Goal: Task Accomplishment & Management: Use online tool/utility

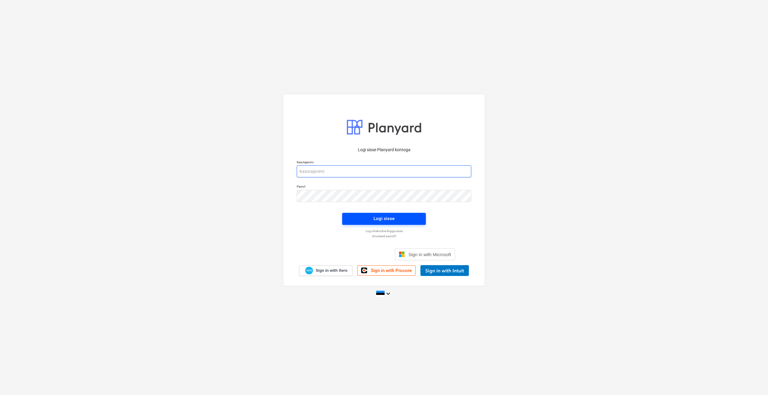
type input "[PERSON_NAME][EMAIL_ADDRESS][DOMAIN_NAME]"
click at [384, 220] on div "Logi sisse" at bounding box center [383, 219] width 21 height 8
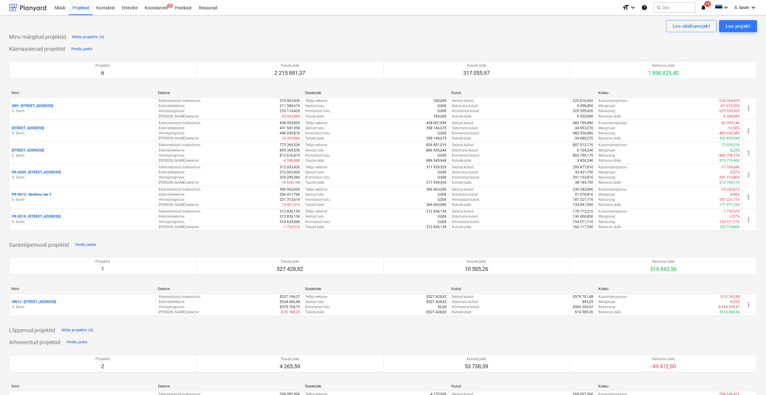
click at [36, 10] on div at bounding box center [27, 7] width 37 height 15
click at [159, 7] on div "Koondarved 1" at bounding box center [156, 7] width 30 height 15
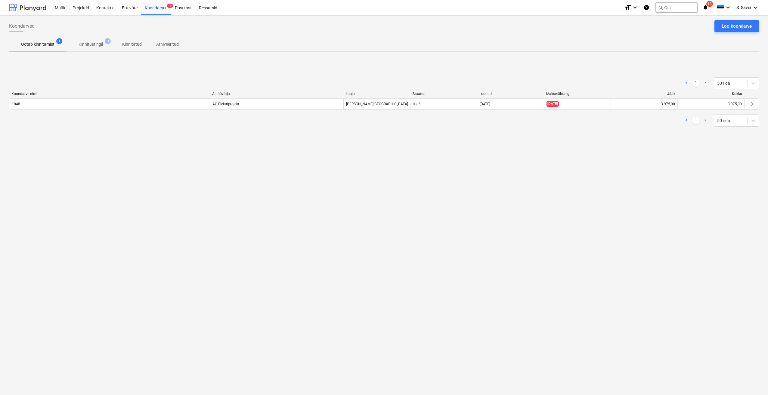
click at [27, 9] on div at bounding box center [27, 7] width 37 height 15
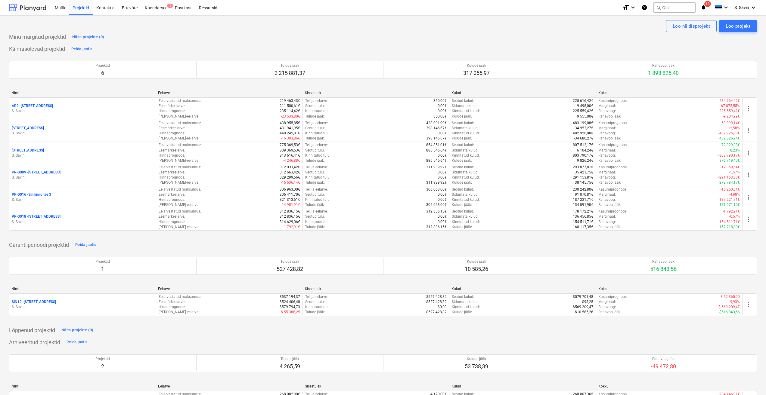
drag, startPoint x: 137, startPoint y: 25, endPoint x: 36, endPoint y: 5, distance: 102.7
click at [36, 5] on div at bounding box center [27, 7] width 37 height 15
click at [160, 12] on div "Koondarved 1" at bounding box center [156, 7] width 30 height 15
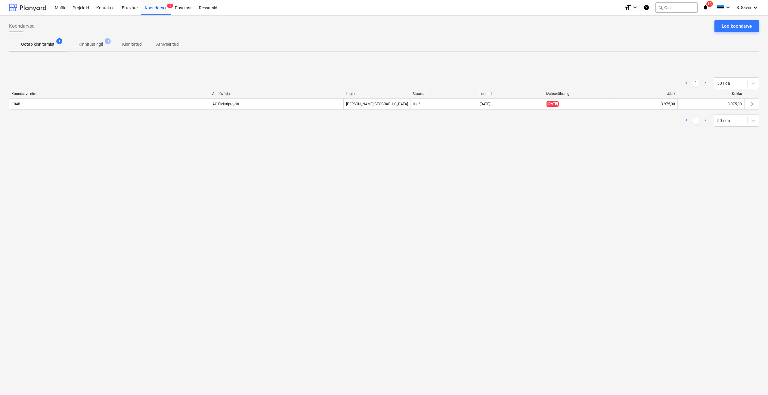
click at [38, 12] on div at bounding box center [27, 7] width 37 height 15
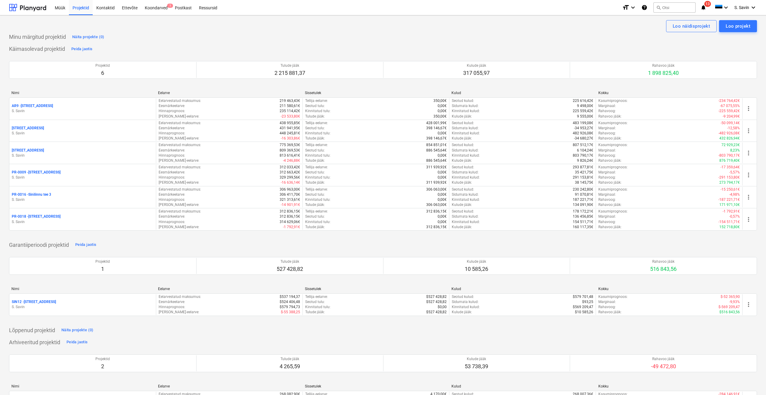
click at [525, 9] on div "Müük Projektid Kontaktid Ettevõte Koondarved 1 Postkast Ressursid" at bounding box center [334, 7] width 566 height 15
click at [514, 11] on div "Müük Projektid Kontaktid Ettevõte Koondarved 1 Postkast Ressursid" at bounding box center [334, 7] width 566 height 15
drag, startPoint x: 503, startPoint y: 9, endPoint x: 484, endPoint y: 7, distance: 18.8
click at [484, 7] on div "Müük Projektid Kontaktid Ettevõte Koondarved 1 Postkast Ressursid" at bounding box center [334, 7] width 566 height 15
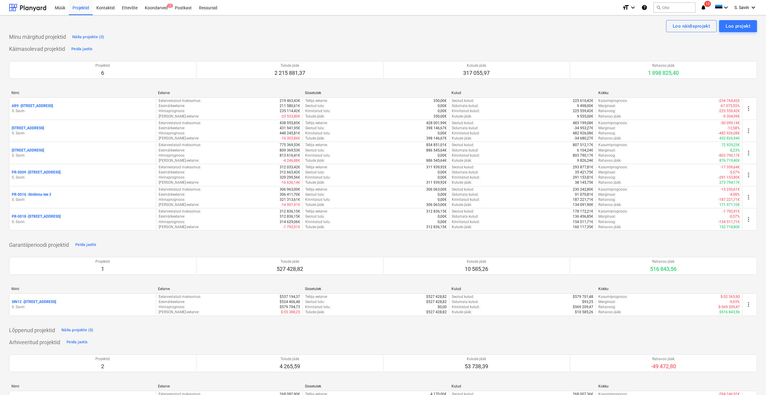
click at [438, 12] on div "Müük Projektid Kontaktid Ettevõte Koondarved 1 Postkast Ressursid" at bounding box center [334, 7] width 566 height 15
click at [432, 8] on div "Müük Projektid Kontaktid Ettevõte Koondarved 1 Postkast Ressursid" at bounding box center [334, 7] width 566 height 15
click at [431, 8] on div "Müük Projektid Kontaktid Ettevõte Koondarved 1 Postkast Ressursid" at bounding box center [334, 7] width 566 height 15
drag, startPoint x: 431, startPoint y: 8, endPoint x: 420, endPoint y: 3, distance: 12.1
click at [420, 3] on div "Müük Projektid Kontaktid Ettevõte Koondarved 1 Postkast Ressursid" at bounding box center [334, 7] width 566 height 15
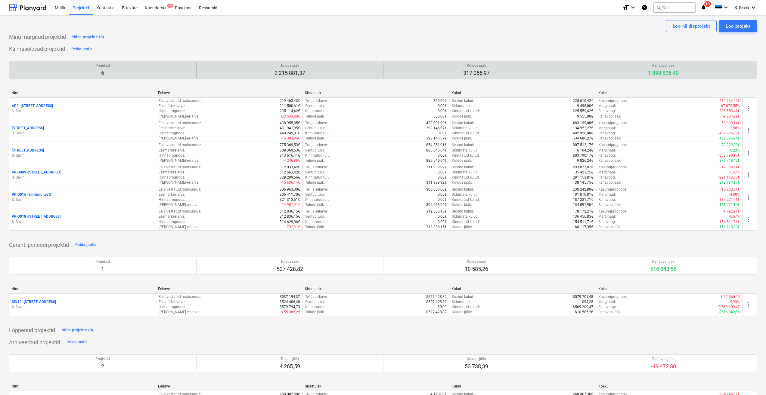
drag, startPoint x: 409, startPoint y: 2, endPoint x: 360, endPoint y: 65, distance: 79.7
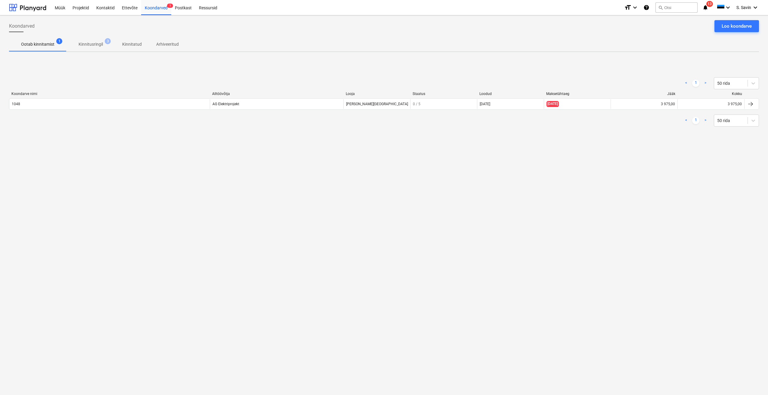
click at [492, 72] on div "< 1 > 50 rida Koondarve nimi Alltöövõtja Looja Staatus Loodud Maksetähtaeg Jääk…" at bounding box center [384, 102] width 750 height 64
click at [100, 46] on p "Kinnitusringil" at bounding box center [91, 44] width 24 height 6
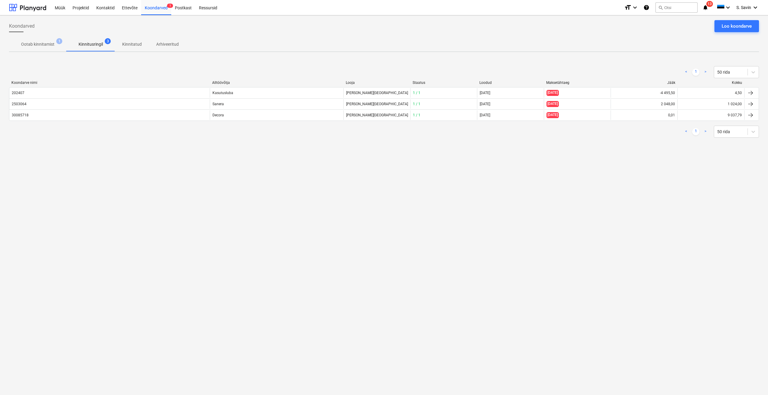
click at [52, 49] on span "Ootab kinnitamist 1" at bounding box center [37, 44] width 57 height 11
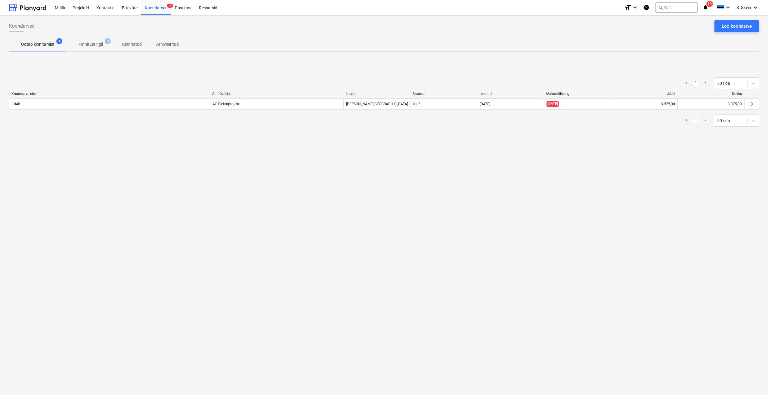
click at [90, 46] on p "Kinnitusringil" at bounding box center [91, 44] width 24 height 6
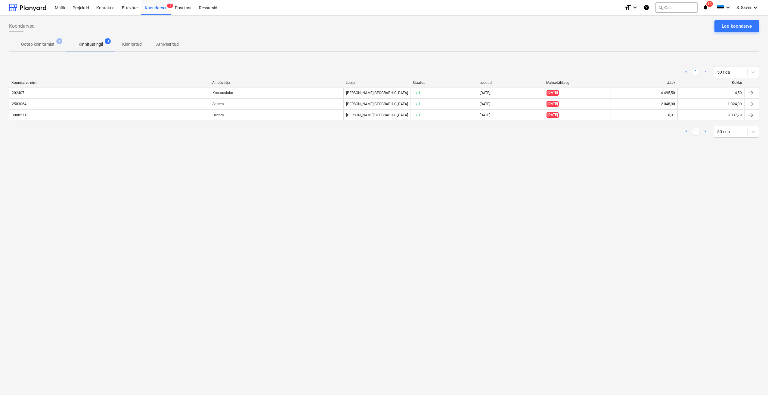
click at [57, 45] on span "Ootab kinnitamist 1" at bounding box center [37, 44] width 43 height 6
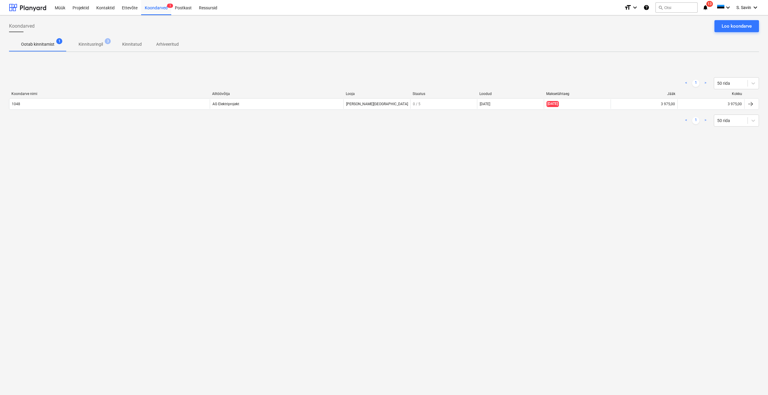
click at [87, 44] on p "Kinnitusringil" at bounding box center [91, 44] width 24 height 6
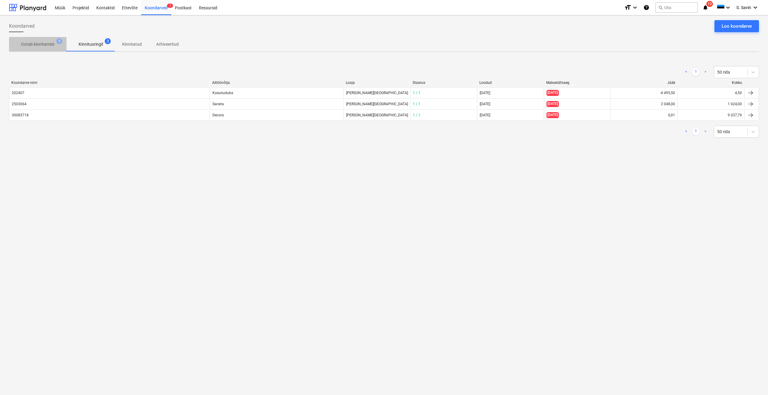
click at [49, 48] on p "Ootab kinnitamist" at bounding box center [37, 44] width 33 height 6
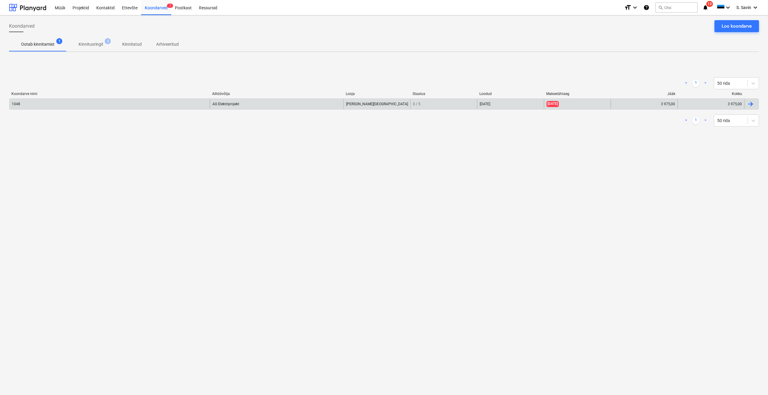
click at [716, 106] on div "3 975,00" at bounding box center [710, 104] width 67 height 10
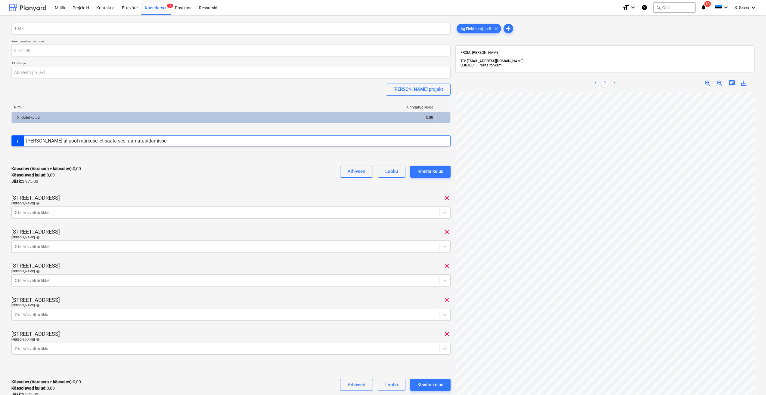
click at [22, 8] on div at bounding box center [27, 7] width 37 height 15
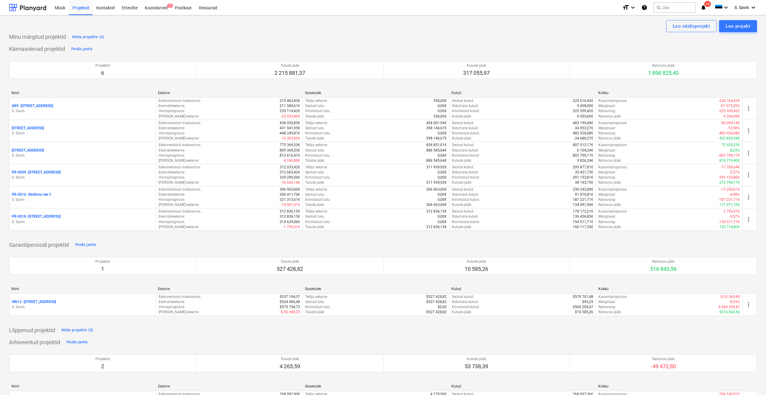
drag, startPoint x: 193, startPoint y: 106, endPoint x: 201, endPoint y: 40, distance: 66.3
click at [201, 40] on div "Minu märgitud projektid Näita projekte (0)" at bounding box center [383, 37] width 748 height 10
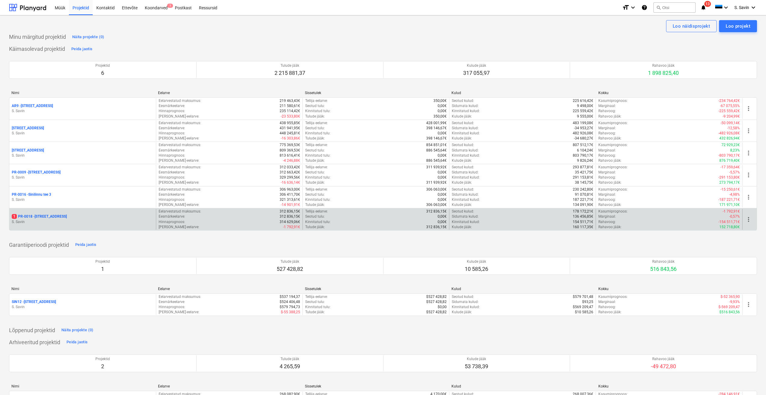
click at [54, 225] on div "1 PR-0018 - Matso tee 9 [PERSON_NAME]" at bounding box center [82, 219] width 146 height 21
click at [48, 218] on p "1 PR-0018 - Matso tee 9" at bounding box center [39, 216] width 55 height 5
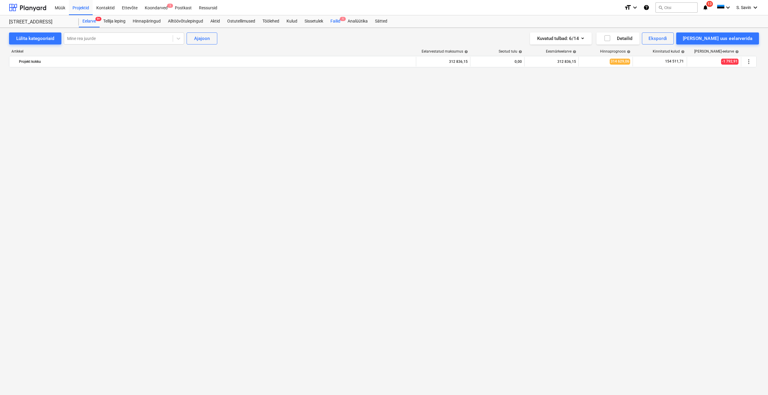
scroll to position [1459, 0]
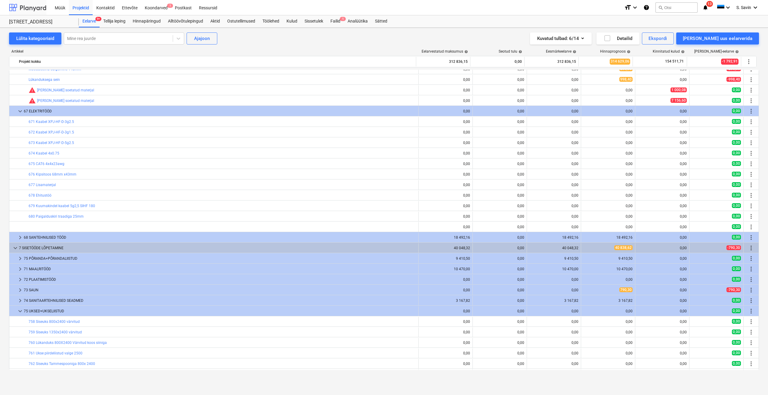
click at [23, 5] on div at bounding box center [27, 7] width 37 height 15
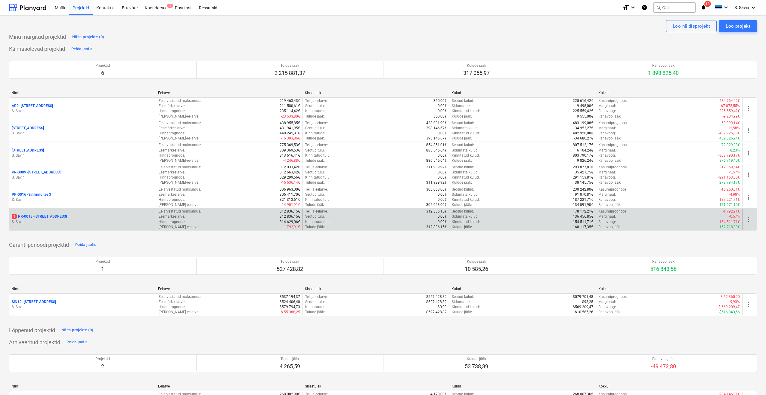
click at [84, 216] on div "1 PR-0018 - Matso tee 9" at bounding box center [83, 216] width 142 height 5
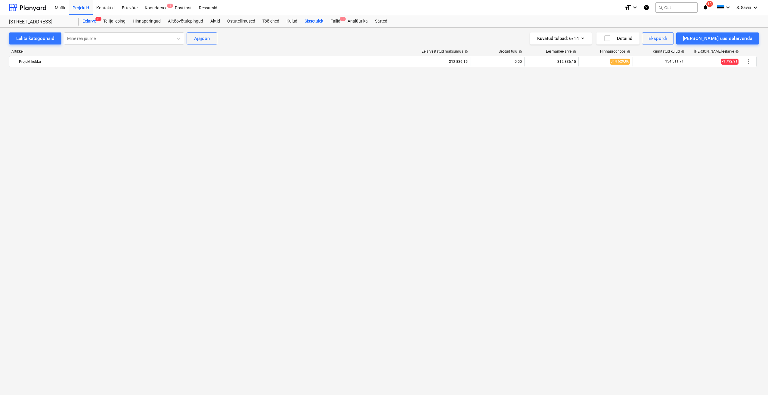
scroll to position [1459, 0]
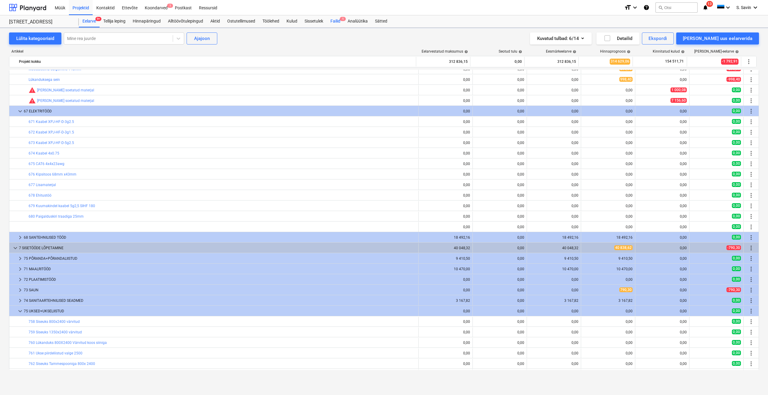
click at [343, 20] on span "1" at bounding box center [343, 19] width 6 height 4
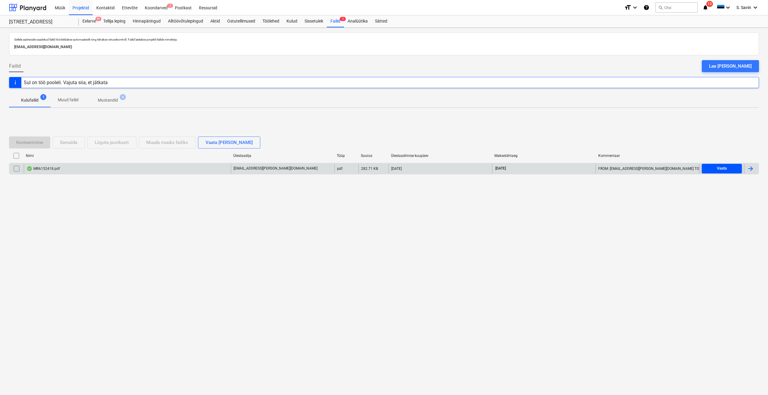
click at [719, 170] on div "Vaata" at bounding box center [722, 168] width 10 height 7
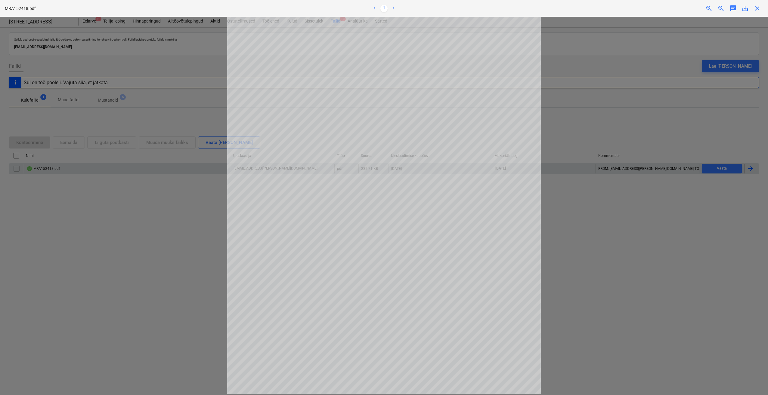
scroll to position [66, 0]
click at [754, 168] on div at bounding box center [384, 206] width 768 height 378
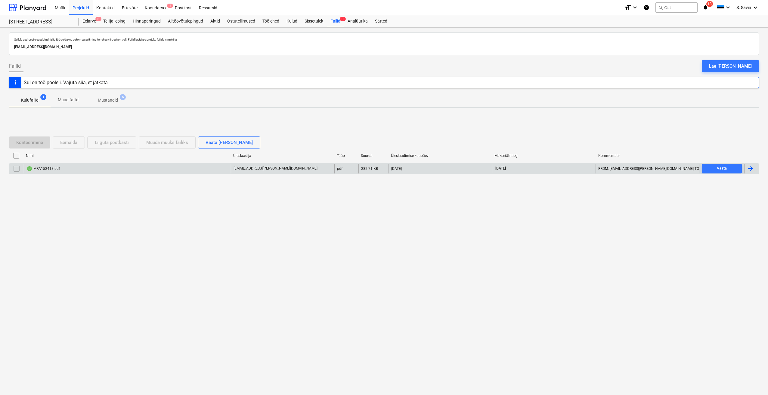
click at [754, 168] on div at bounding box center [750, 168] width 7 height 7
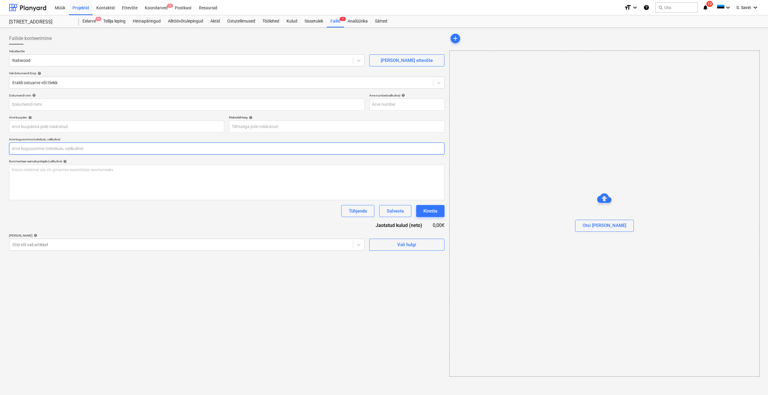
click at [92, 148] on input "text" at bounding box center [226, 149] width 435 height 12
type input "MRA152418"
type input "[DATE]"
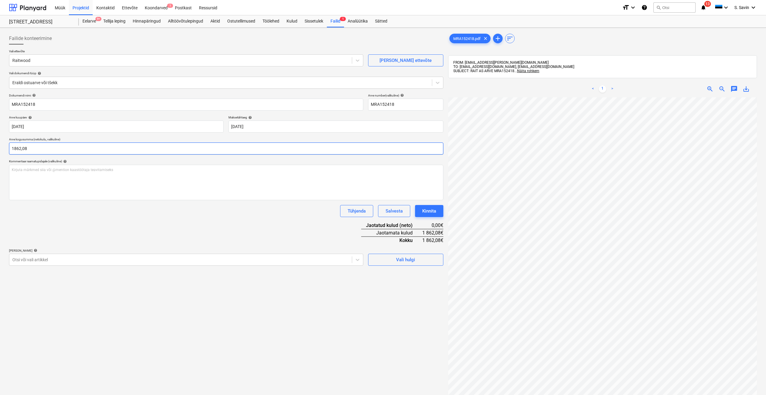
click at [20, 148] on input "1862,08" at bounding box center [226, 149] width 434 height 12
click at [21, 149] on input "1862,08" at bounding box center [226, 149] width 434 height 12
type input "1 863,08"
click at [393, 261] on span "Vali hulgi" at bounding box center [405, 260] width 60 height 8
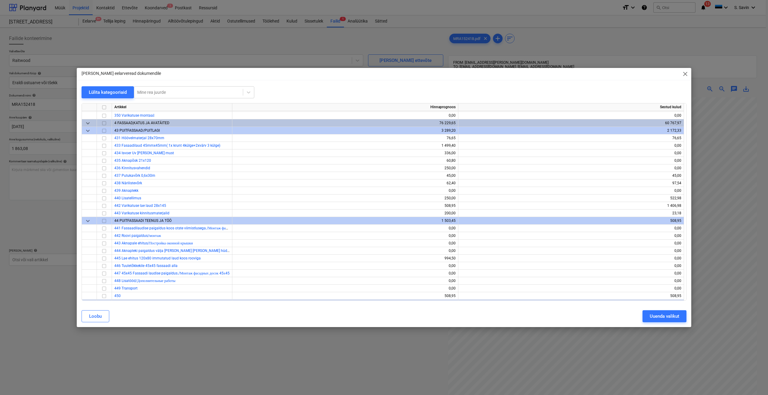
scroll to position [1624, 0]
click at [104, 146] on input "checkbox" at bounding box center [103, 144] width 7 height 7
click at [664, 317] on div "Uuenda valikut" at bounding box center [663, 317] width 29 height 8
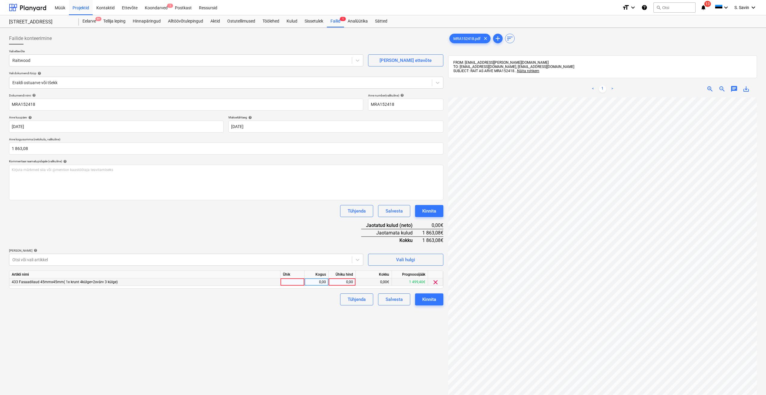
click at [287, 280] on div at bounding box center [292, 283] width 24 height 8
type input "kmpl."
click at [313, 283] on div "0,00" at bounding box center [316, 283] width 19 height 8
type input "1"
click at [337, 282] on div "0,00" at bounding box center [342, 283] width 22 height 8
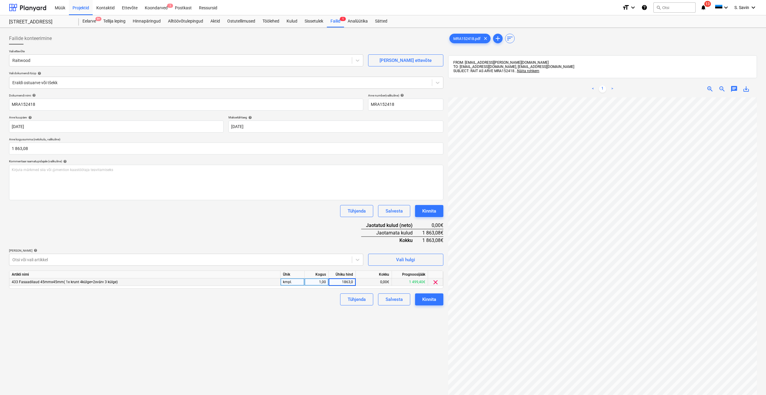
type input "1863,08"
click at [320, 311] on div "Failide konteerimine Vali ettevõte Raitwood [PERSON_NAME] uus ettevõte Vali dok…" at bounding box center [226, 254] width 439 height 448
click at [422, 299] on div "Kinnita" at bounding box center [429, 300] width 14 height 8
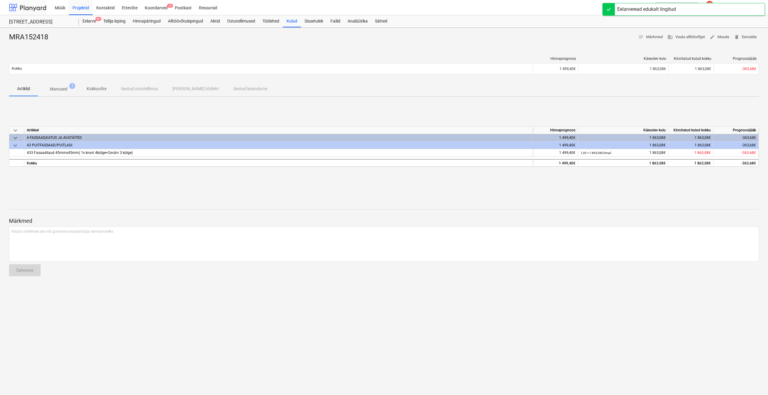
click at [30, 7] on div at bounding box center [27, 7] width 37 height 15
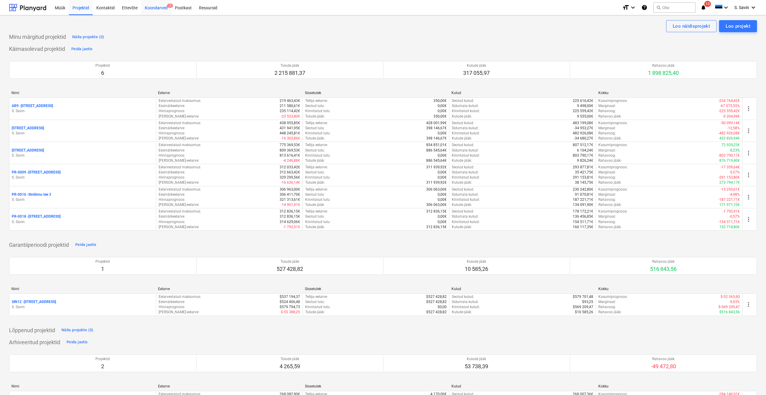
click at [159, 8] on div "Koondarved 1" at bounding box center [156, 7] width 30 height 15
